Goal: Use online tool/utility: Utilize a website feature to perform a specific function

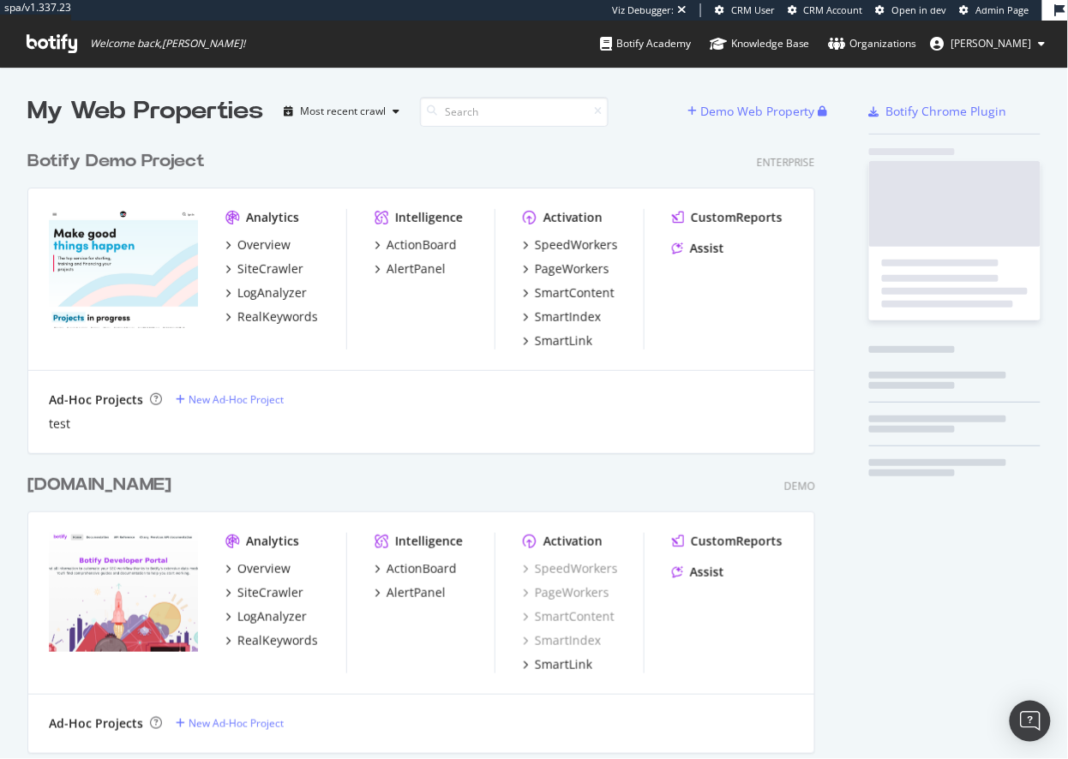
scroll to position [759, 1068]
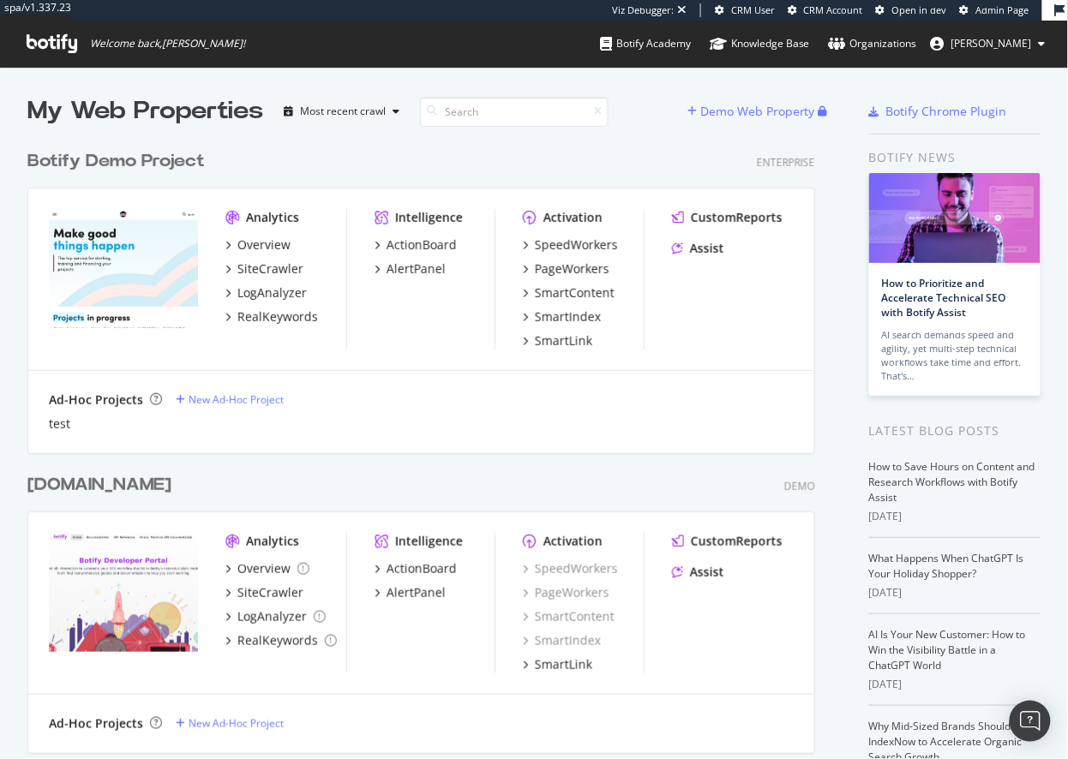
click at [1005, 40] on span "[PERSON_NAME]" at bounding box center [991, 43] width 81 height 15
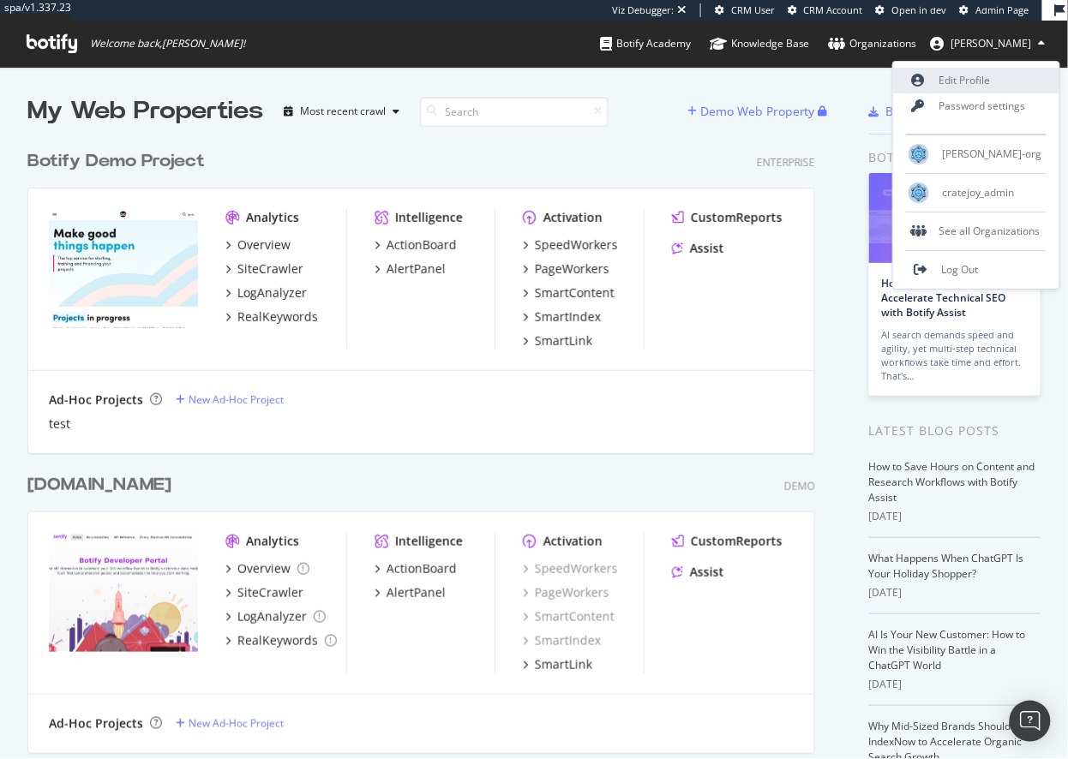
click at [1001, 83] on link "Edit Profile" at bounding box center [976, 81] width 166 height 26
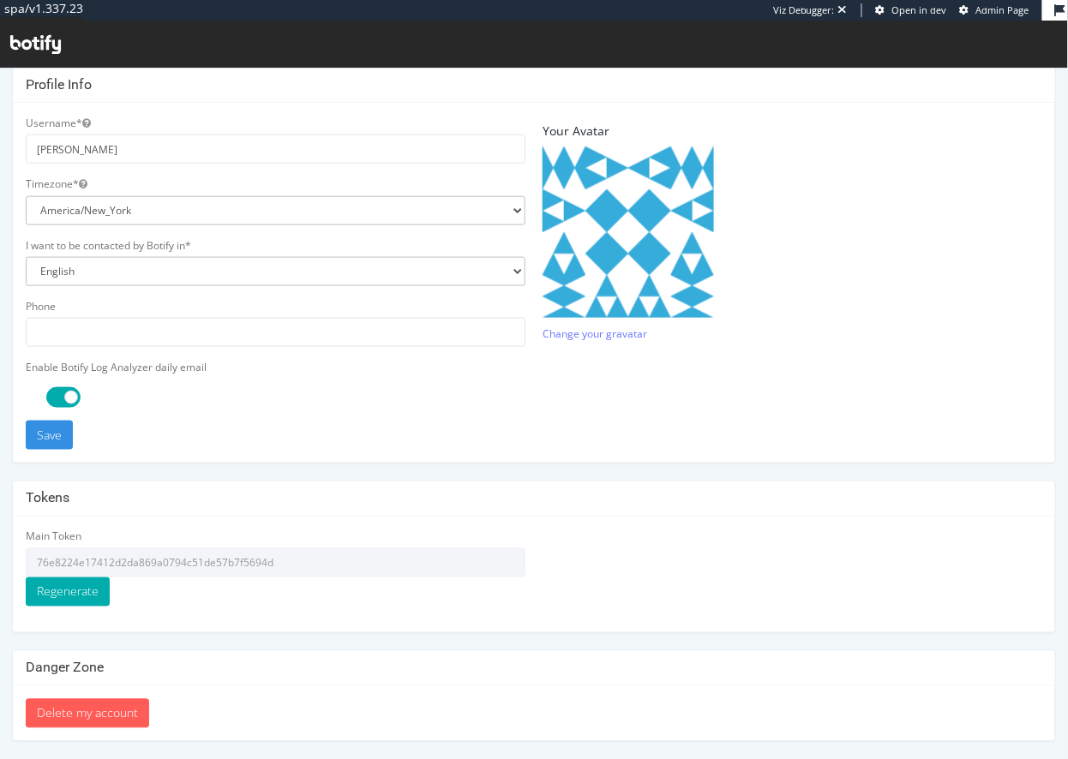
scroll to position [388, 0]
click at [156, 562] on input "76e8224e17412d2da869a0794c51de57b7f5694d" at bounding box center [276, 562] width 500 height 29
click at [200, 558] on input "76e8224e17412d2da869a0794c51de57b7f5694d" at bounding box center [276, 562] width 500 height 29
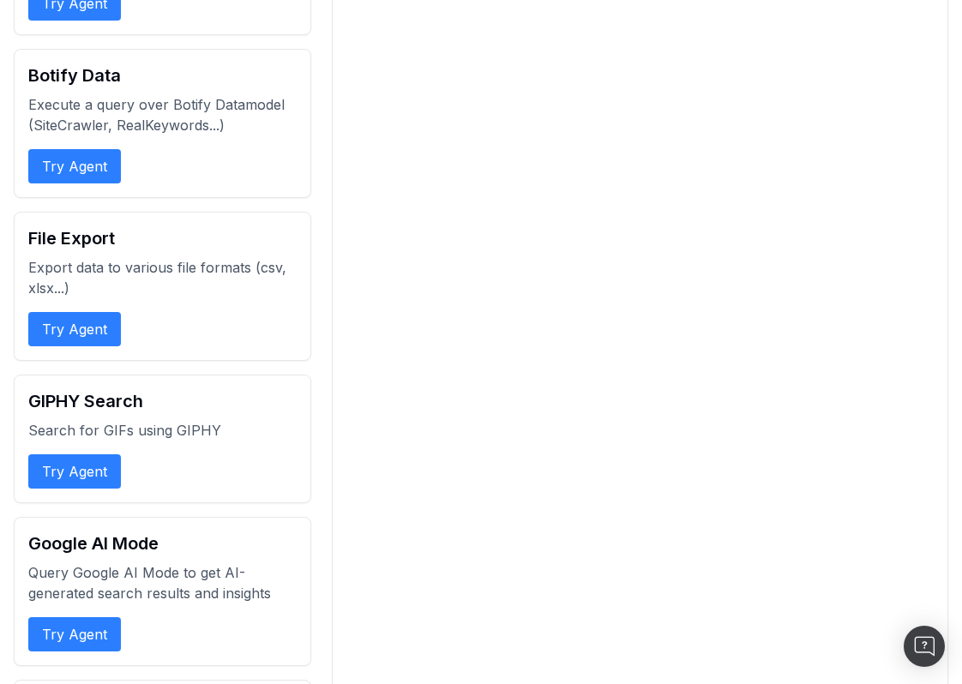
scroll to position [674, 0]
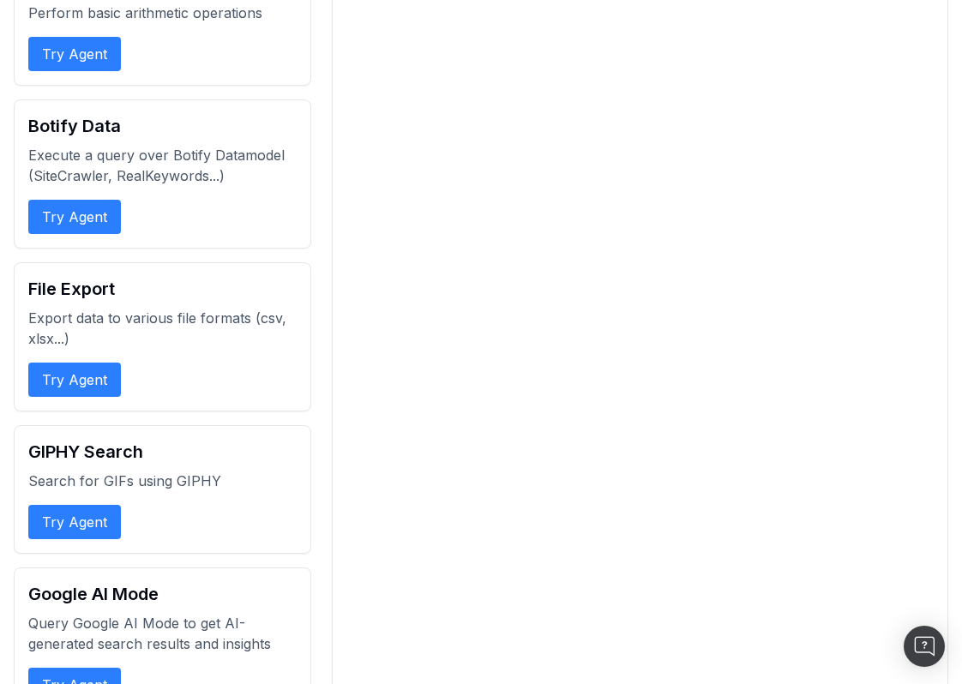
click at [87, 221] on button "Try Agent" at bounding box center [74, 217] width 93 height 34
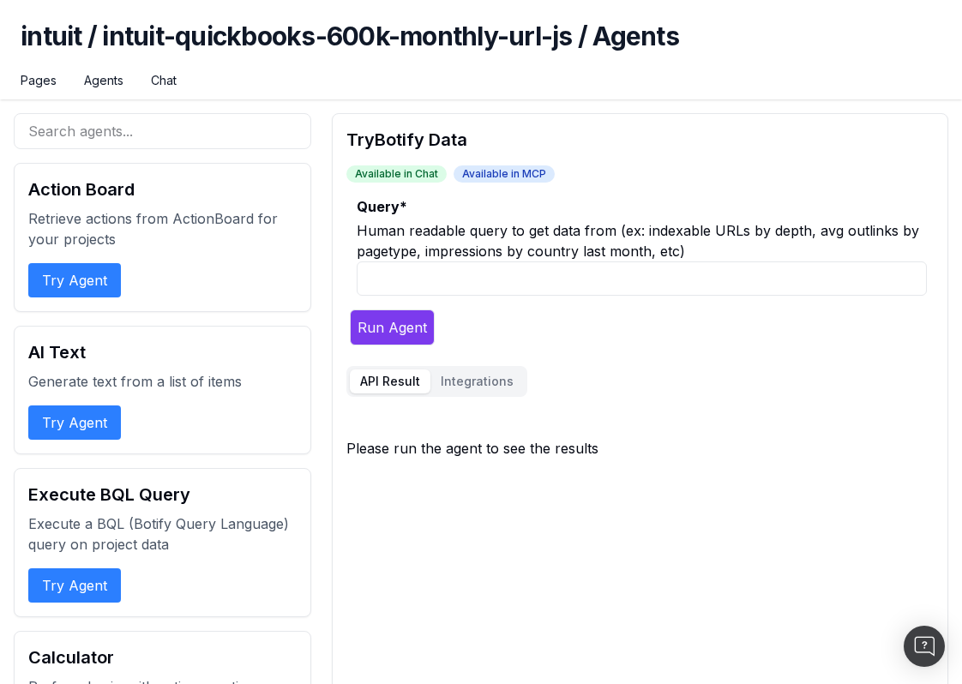
click at [430, 291] on input "Query *" at bounding box center [642, 278] width 570 height 34
click at [498, 387] on button "Integrations" at bounding box center [476, 381] width 93 height 24
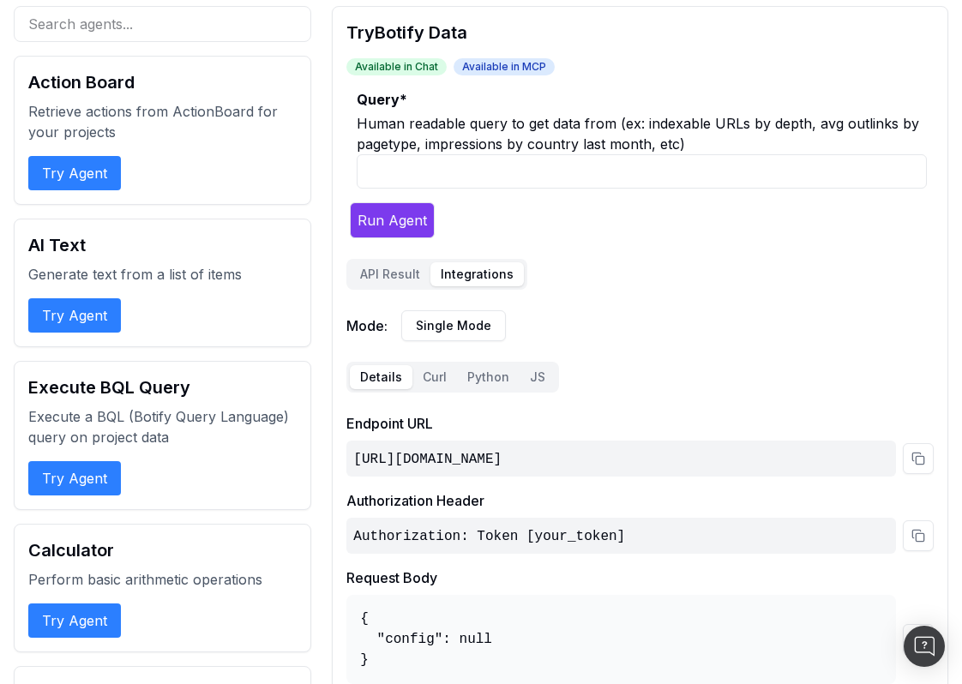
scroll to position [95, 0]
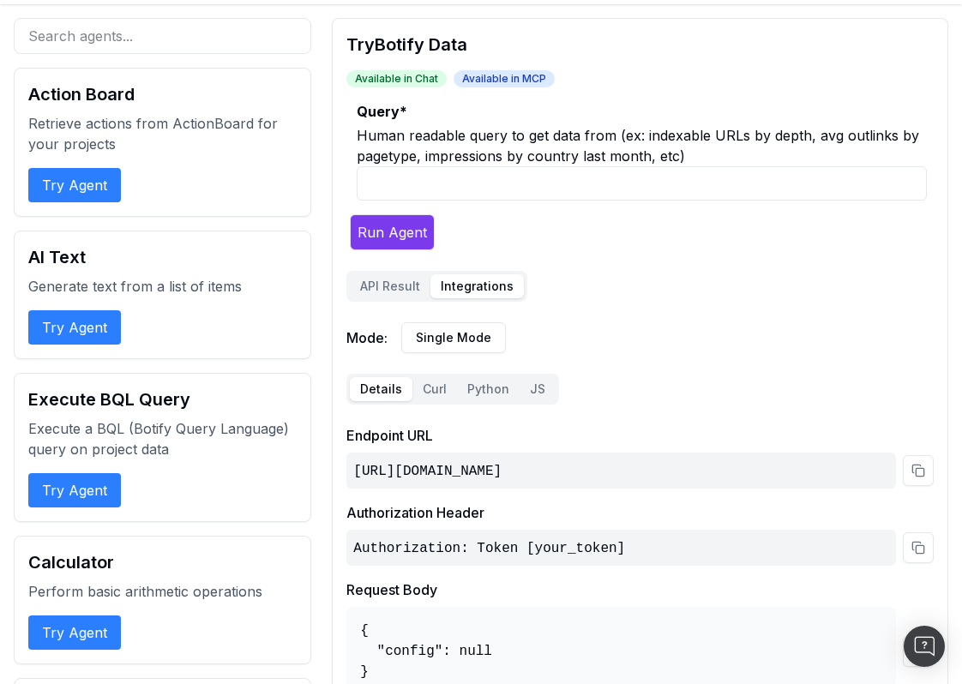
click at [500, 170] on input "Query *" at bounding box center [642, 183] width 570 height 34
paste input "list pages that are only parameterized and non-static resources (along queryStr…"
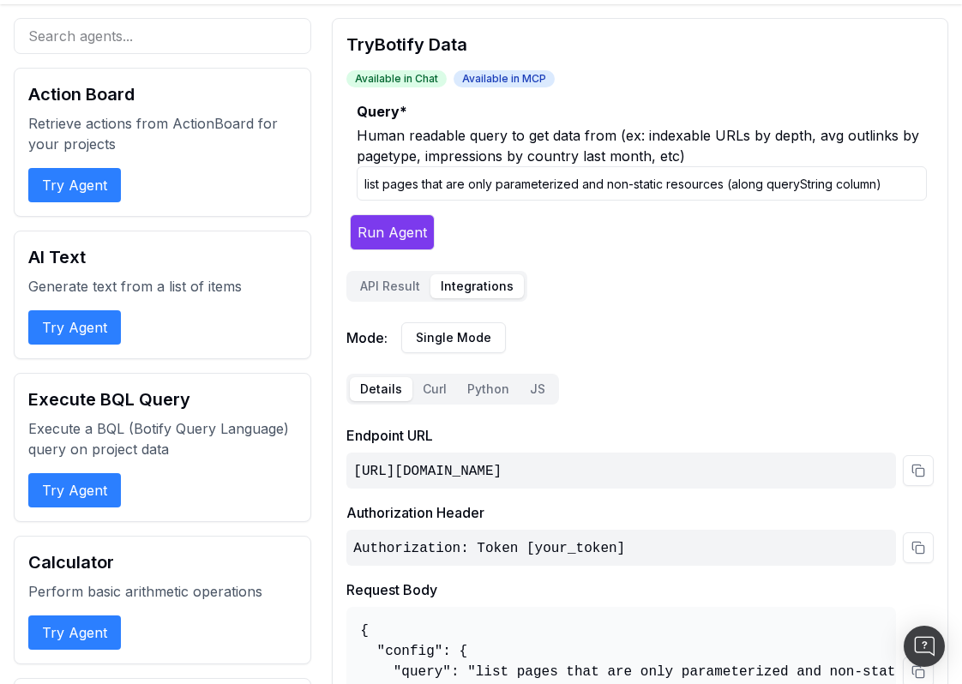
type input "list pages that are only parameterized and non-static resources (along queryStr…"
click at [398, 230] on button "Run Agent" at bounding box center [392, 232] width 85 height 36
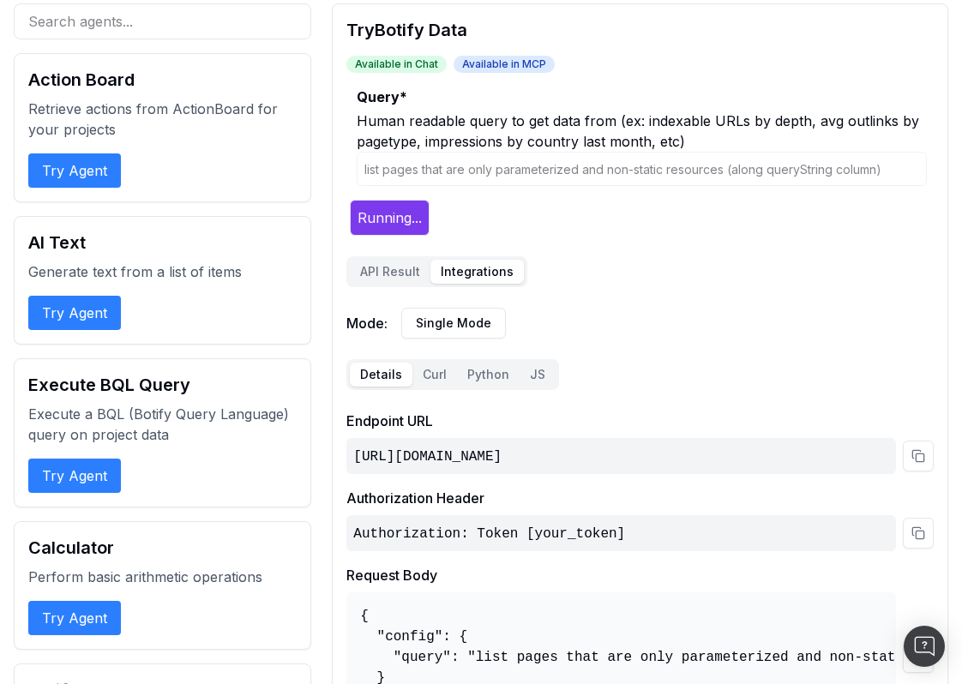
scroll to position [147, 0]
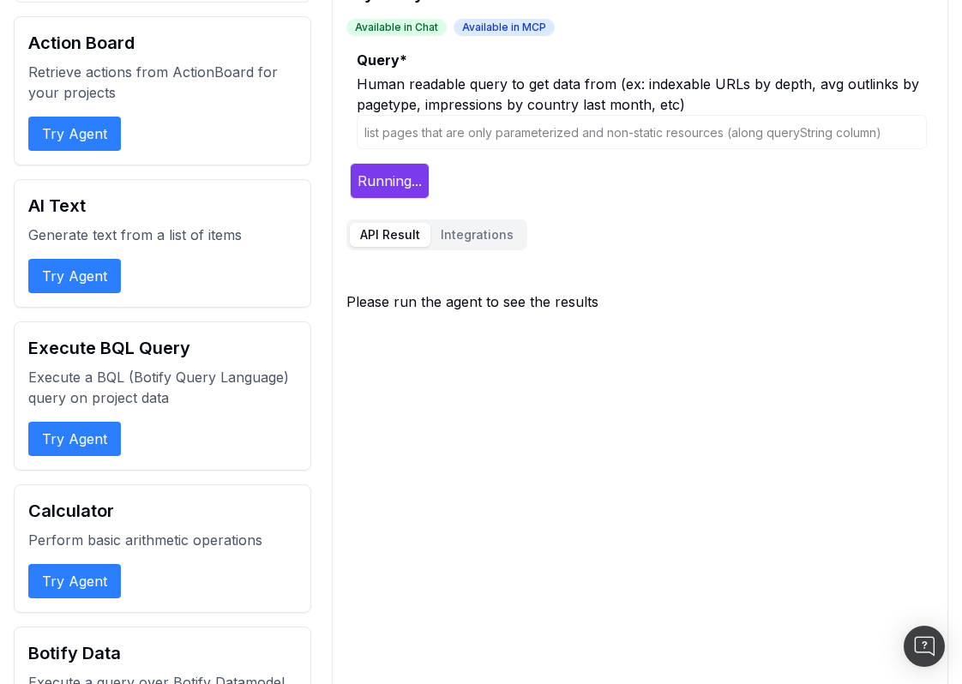
click at [386, 237] on button "API Result" at bounding box center [390, 235] width 81 height 24
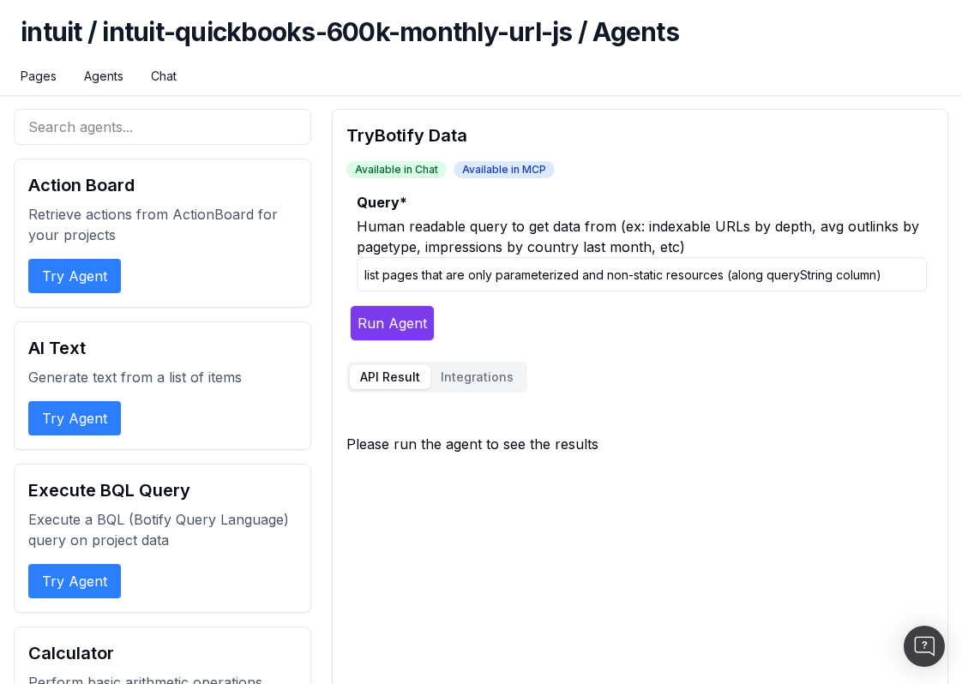
scroll to position [0, 0]
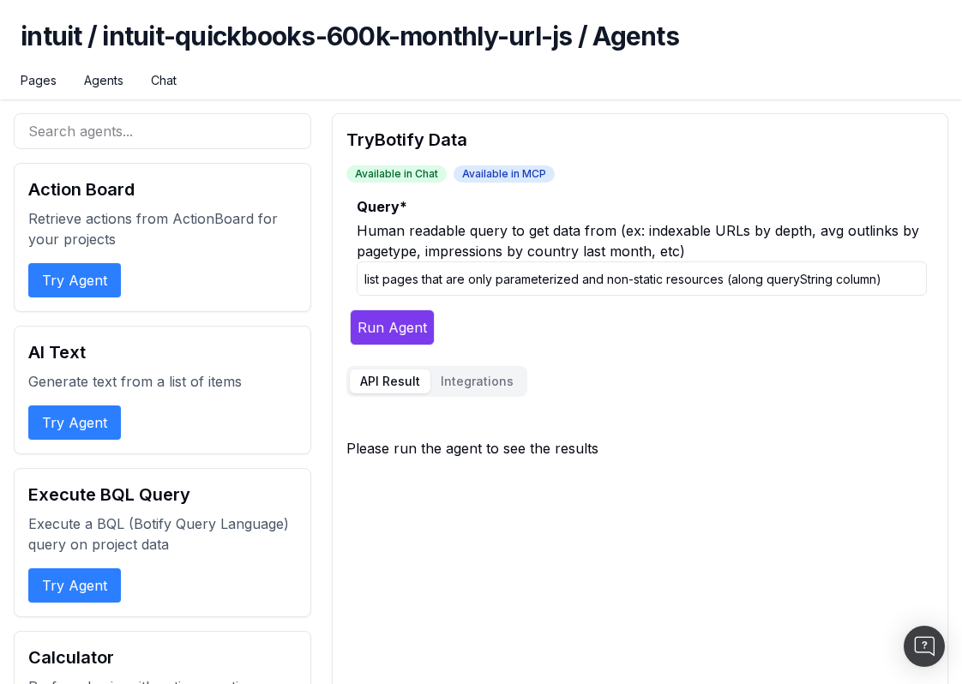
click at [105, 89] on div "Pages Agents Chat" at bounding box center [481, 85] width 920 height 27
click at [501, 275] on input "list pages that are only parameterized and non-static resources (along queryStr…" at bounding box center [642, 278] width 570 height 34
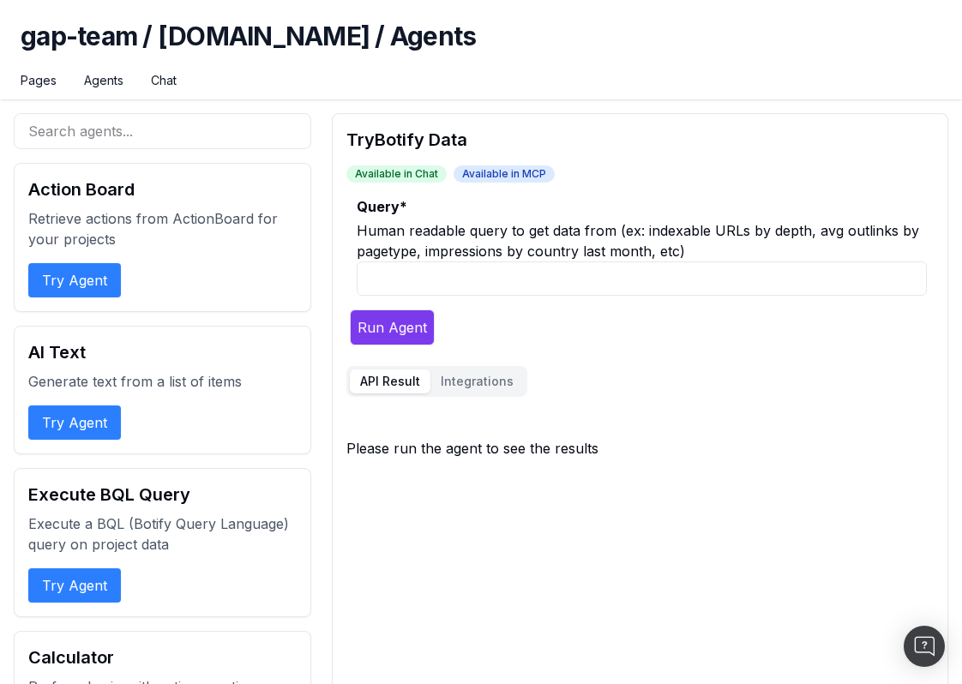
click at [467, 268] on input "Query *" at bounding box center [642, 278] width 570 height 34
paste input "list pages that are only parameterized and non-static resources (along queryStr…"
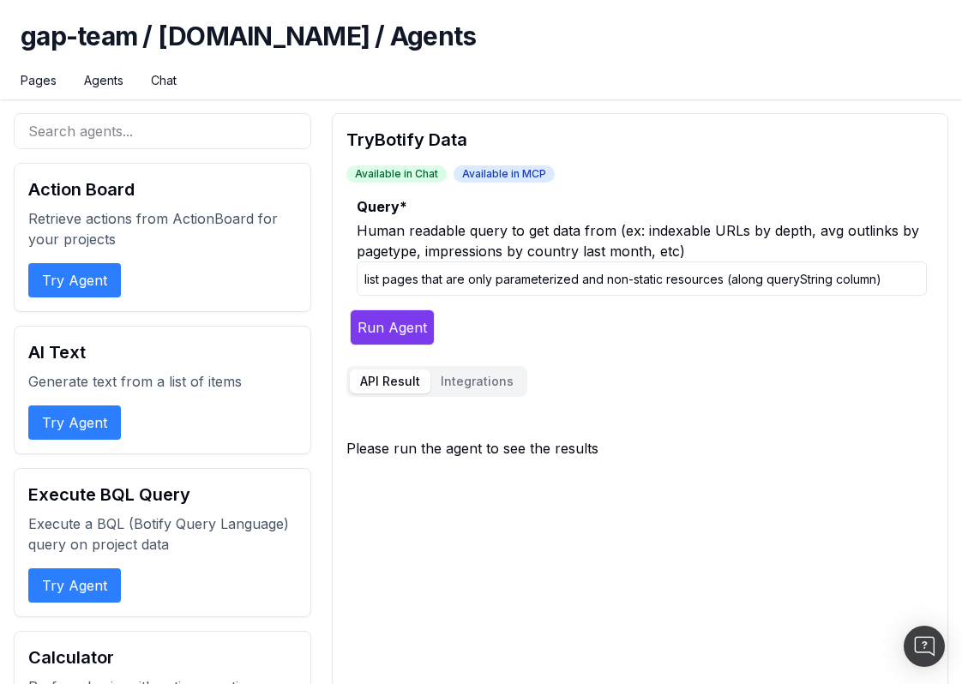
type input "list pages that are only parameterized and non-static resources (along queryStr…"
click at [397, 332] on button "Run Agent" at bounding box center [392, 327] width 85 height 36
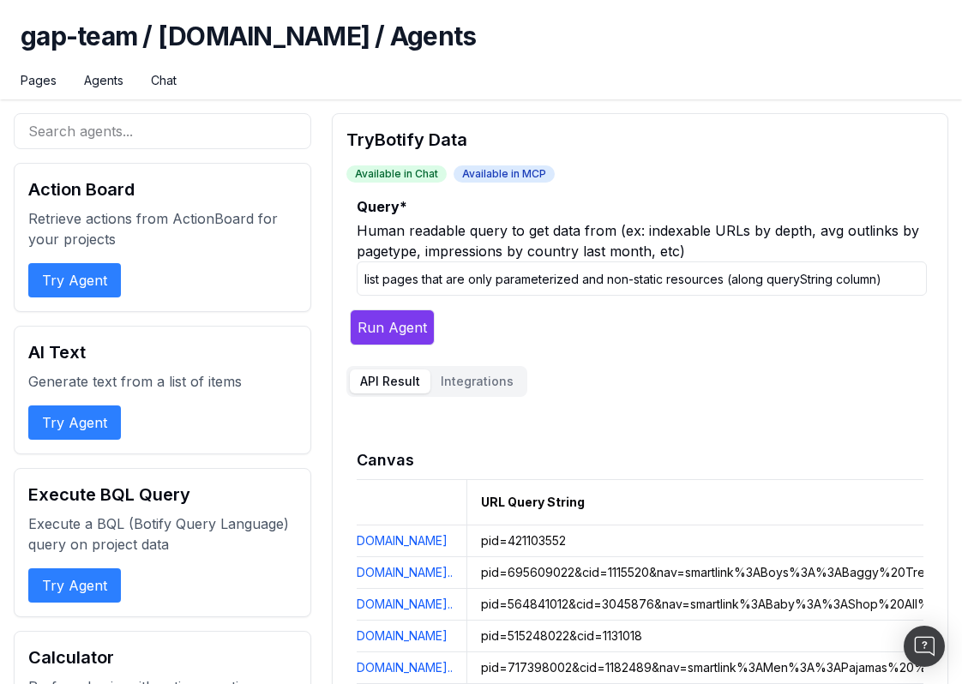
click at [475, 383] on button "Integrations" at bounding box center [476, 381] width 93 height 24
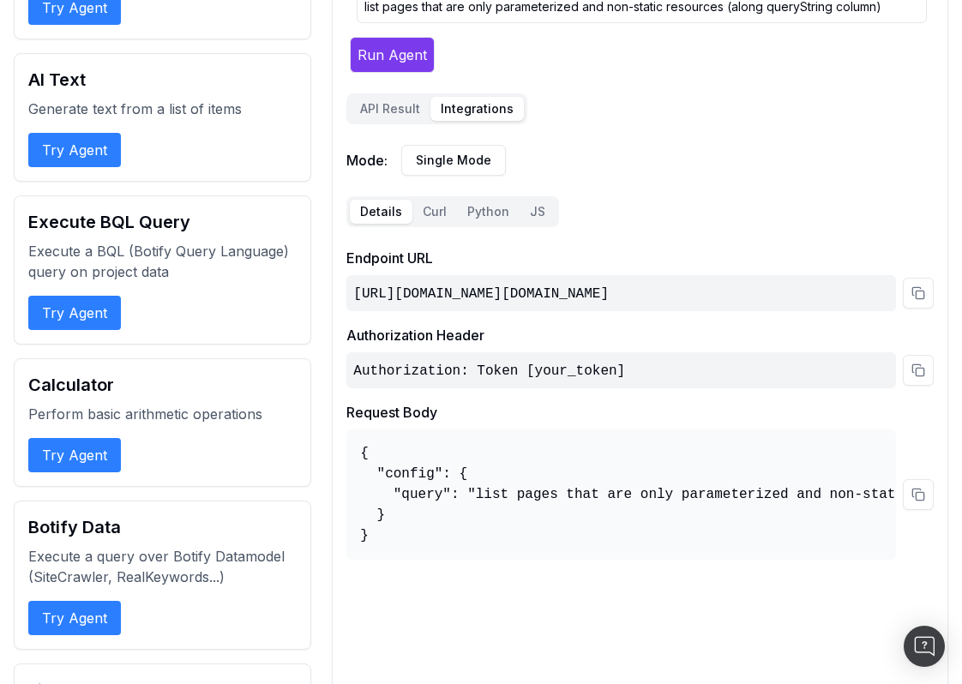
scroll to position [267, 0]
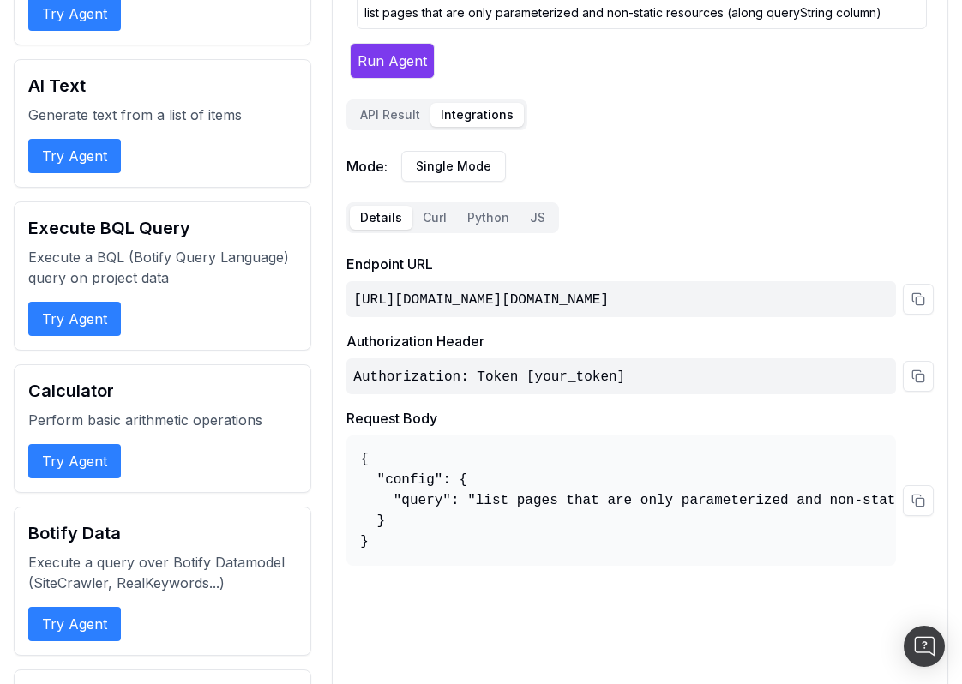
click at [427, 215] on button "Curl" at bounding box center [434, 218] width 45 height 24
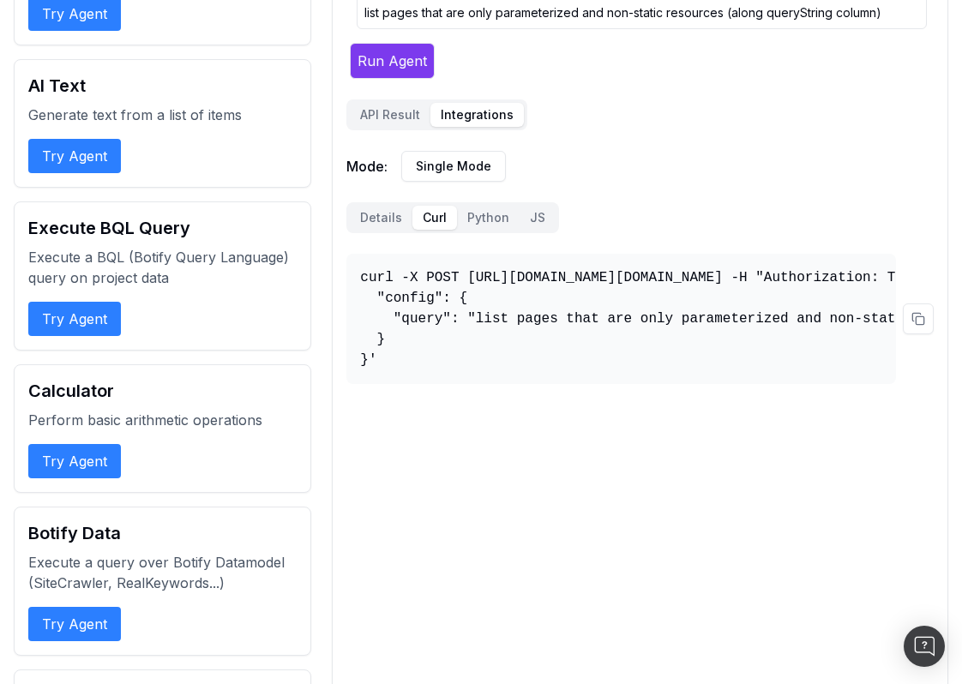
click at [374, 367] on pre "curl -X POST https://osl.botify.com/api/v1/o/agents/gap-team/gap.com/data/query…" at bounding box center [620, 319] width 549 height 130
drag, startPoint x: 386, startPoint y: 360, endPoint x: 351, endPoint y: 290, distance: 78.6
click at [351, 287] on pre "curl -X POST https://osl.botify.com/api/v1/o/agents/gap-team/gap.com/data/query…" at bounding box center [620, 319] width 549 height 130
click at [921, 321] on button at bounding box center [917, 318] width 31 height 31
click at [579, 164] on div "Mode: Single Mode" at bounding box center [639, 166] width 587 height 31
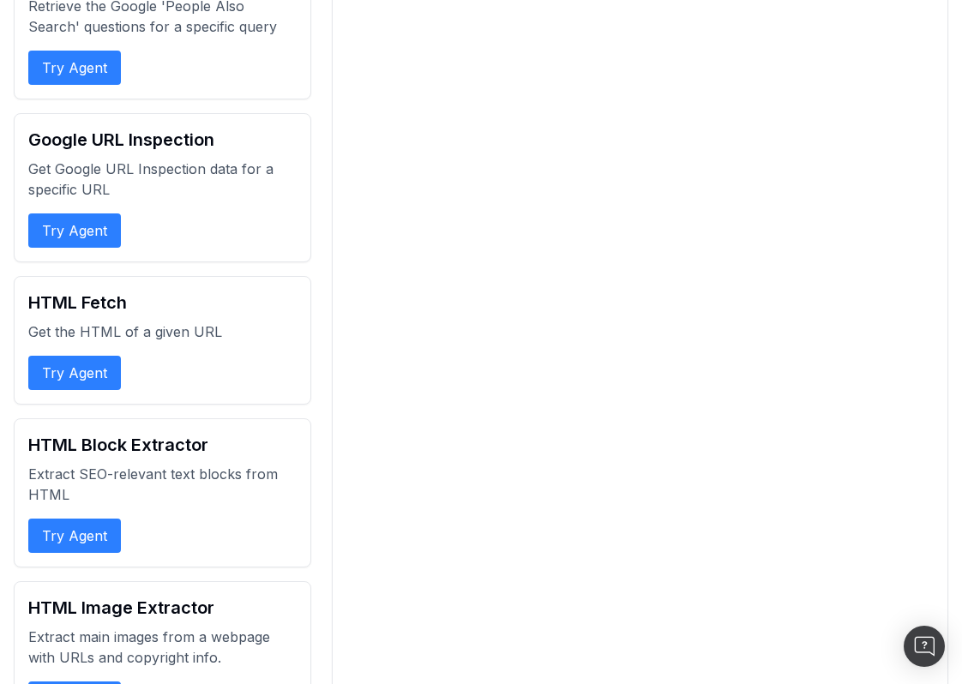
scroll to position [2460, 0]
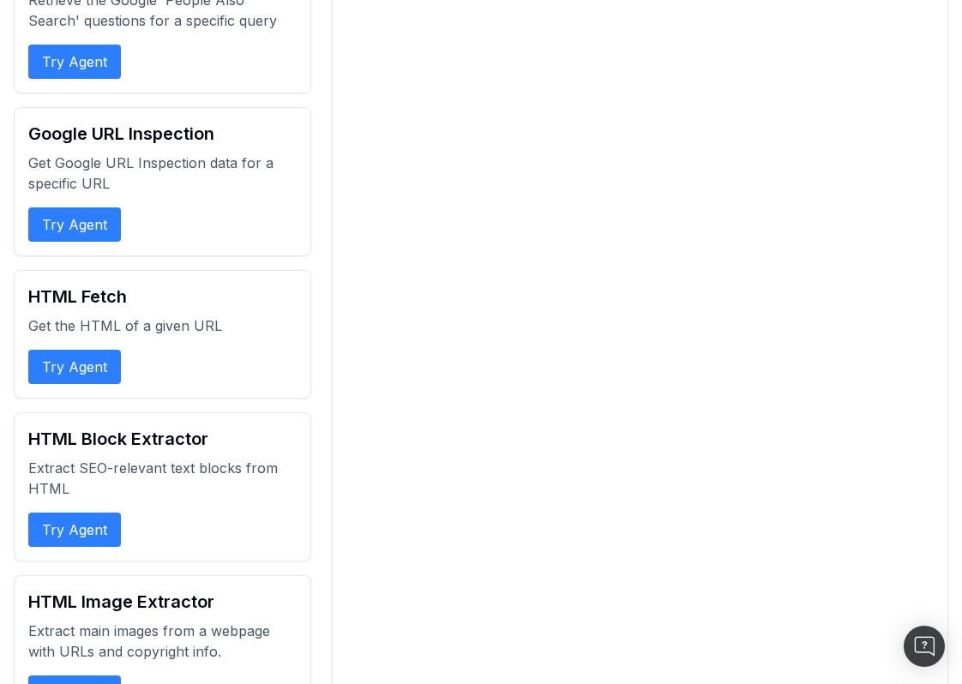
drag, startPoint x: 73, startPoint y: 303, endPoint x: 184, endPoint y: 322, distance: 113.1
click at [184, 322] on div "HTML Fetch Get the HTML of a given URL Try Agent" at bounding box center [162, 334] width 297 height 129
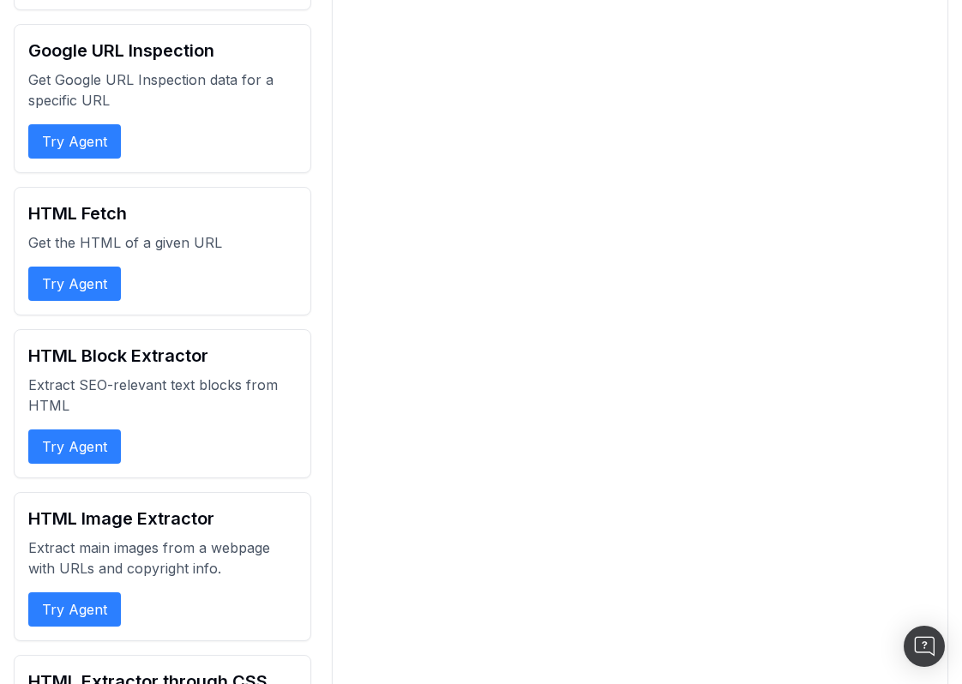
scroll to position [2556, 0]
